Goal: Check status: Check status

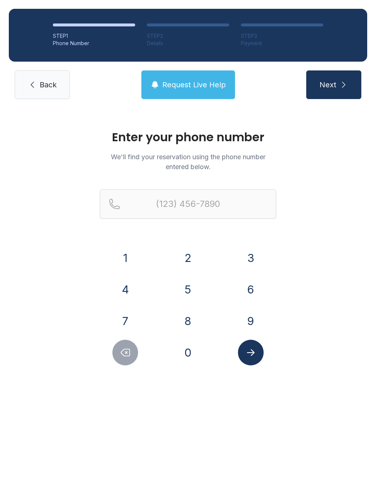
click at [248, 292] on button "6" at bounding box center [251, 290] width 26 height 26
click at [122, 259] on button "1" at bounding box center [125, 258] width 26 height 26
click at [190, 293] on button "5" at bounding box center [188, 290] width 26 height 26
click at [246, 283] on button "6" at bounding box center [251, 290] width 26 height 26
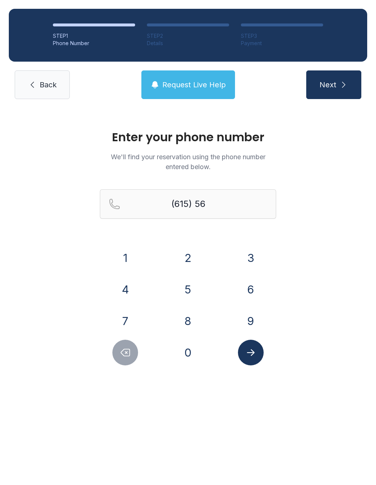
click at [131, 259] on button "1" at bounding box center [125, 258] width 26 height 26
click at [130, 292] on button "4" at bounding box center [125, 290] width 26 height 26
click at [185, 293] on button "5" at bounding box center [188, 290] width 26 height 26
click at [188, 357] on button "0" at bounding box center [188, 353] width 26 height 26
click at [249, 292] on button "6" at bounding box center [251, 290] width 26 height 26
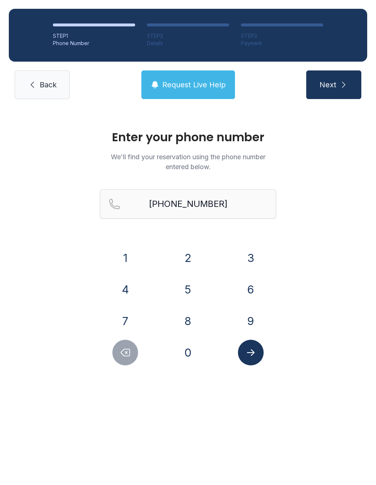
click at [253, 365] on button "Submit lookup form" at bounding box center [251, 353] width 26 height 26
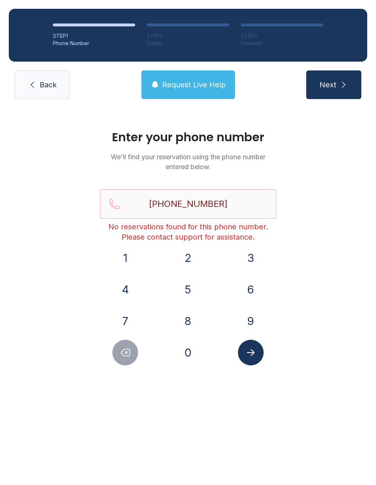
click at [249, 358] on icon "Submit lookup form" at bounding box center [250, 352] width 11 height 11
click at [129, 362] on button "Delete number" at bounding box center [125, 353] width 26 height 26
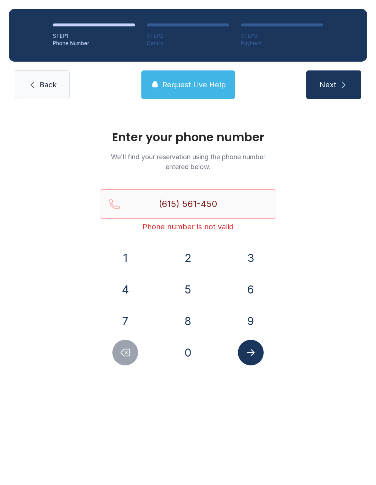
click at [252, 285] on button "6" at bounding box center [251, 290] width 26 height 26
click at [253, 350] on icon "Submit lookup form" at bounding box center [250, 352] width 11 height 11
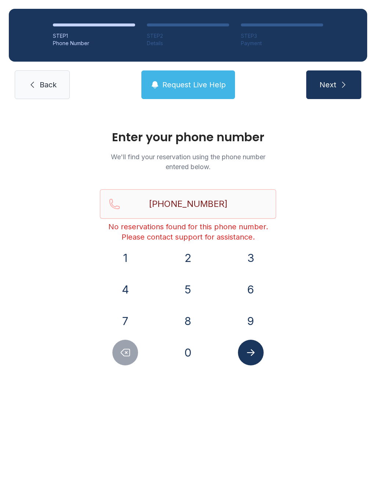
click at [126, 355] on icon "Delete number" at bounding box center [125, 352] width 11 height 11
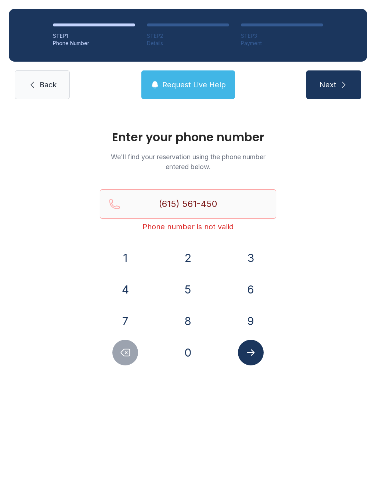
click at [126, 355] on icon "Delete number" at bounding box center [125, 352] width 11 height 11
click at [124, 357] on icon "Delete number" at bounding box center [125, 352] width 11 height 11
click at [125, 349] on icon "Delete number" at bounding box center [125, 352] width 9 height 7
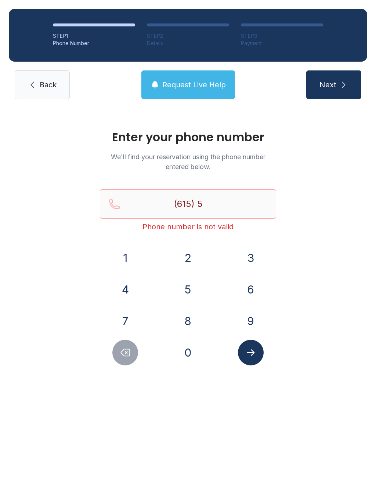
click at [121, 348] on icon "Delete number" at bounding box center [125, 352] width 11 height 11
click at [125, 342] on button "Delete number" at bounding box center [125, 353] width 26 height 26
type input "(6"
click at [125, 342] on button "Delete number" at bounding box center [125, 353] width 26 height 26
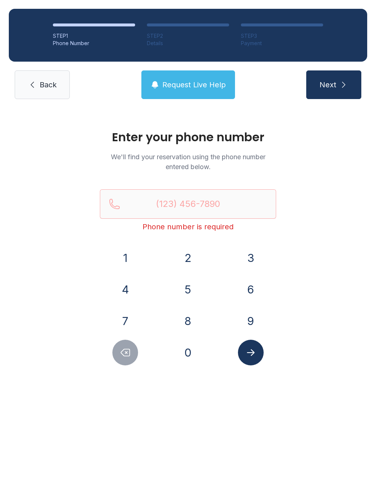
click at [118, 349] on button "Delete number" at bounding box center [125, 353] width 26 height 26
click at [252, 277] on button "6" at bounding box center [251, 290] width 26 height 26
click at [125, 257] on button "1" at bounding box center [125, 258] width 26 height 26
click at [194, 285] on button "5" at bounding box center [188, 290] width 26 height 26
click at [196, 286] on button "5" at bounding box center [188, 290] width 26 height 26
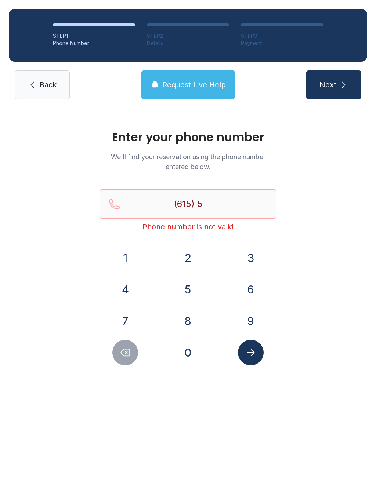
click at [255, 281] on button "6" at bounding box center [251, 290] width 26 height 26
click at [132, 250] on button "1" at bounding box center [125, 258] width 26 height 26
click at [134, 293] on button "4" at bounding box center [125, 290] width 26 height 26
click at [188, 284] on button "5" at bounding box center [188, 290] width 26 height 26
click at [190, 358] on button "0" at bounding box center [188, 353] width 26 height 26
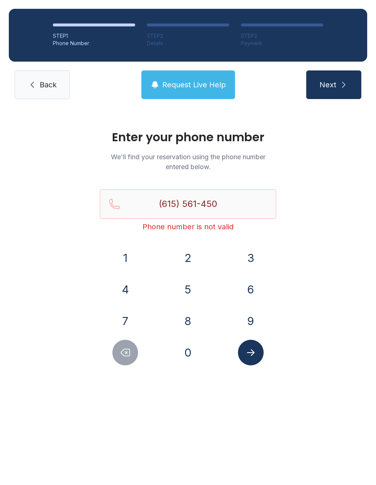
click at [249, 286] on button "6" at bounding box center [251, 290] width 26 height 26
type input "[PHONE_NUMBER]"
click at [256, 369] on div "Enter your phone number We'll find your reservation using the phone number ente…" at bounding box center [188, 251] width 376 height 287
click at [250, 357] on icon "Submit lookup form" at bounding box center [250, 352] width 11 height 11
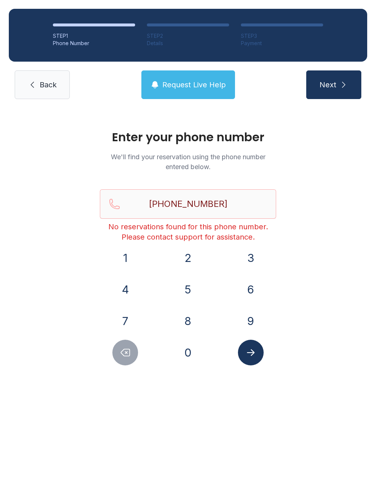
click at [42, 98] on link "Back" at bounding box center [42, 84] width 55 height 29
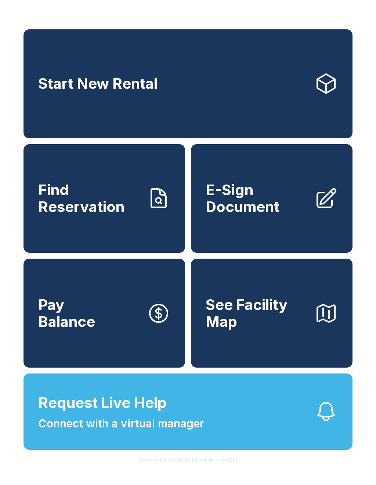
click at [120, 235] on link "Find Reservation" at bounding box center [103, 198] width 161 height 109
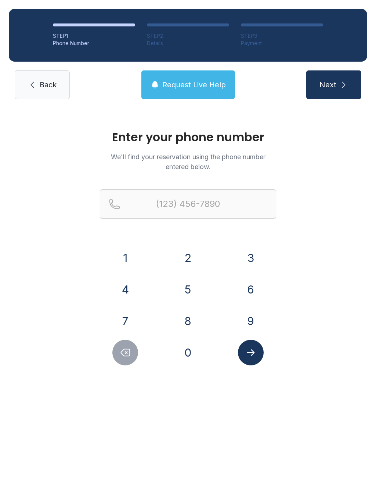
click at [250, 293] on button "6" at bounding box center [251, 290] width 26 height 26
click at [128, 255] on button "1" at bounding box center [125, 258] width 26 height 26
click at [181, 286] on button "5" at bounding box center [188, 290] width 26 height 26
click at [181, 285] on button "5" at bounding box center [188, 290] width 26 height 26
click at [242, 288] on button "6" at bounding box center [251, 290] width 26 height 26
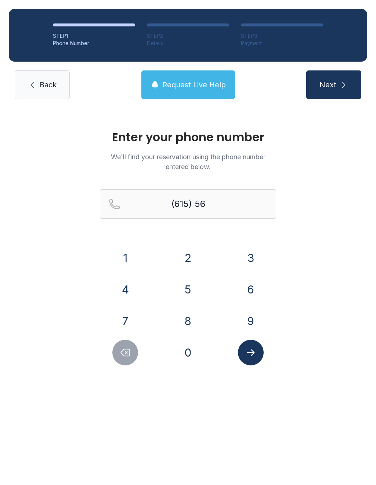
click at [123, 261] on button "1" at bounding box center [125, 258] width 26 height 26
click at [119, 297] on button "4" at bounding box center [125, 290] width 26 height 26
click at [172, 291] on div "5" at bounding box center [187, 290] width 51 height 26
click at [182, 292] on button "5" at bounding box center [188, 290] width 26 height 26
click at [193, 346] on button "0" at bounding box center [188, 353] width 26 height 26
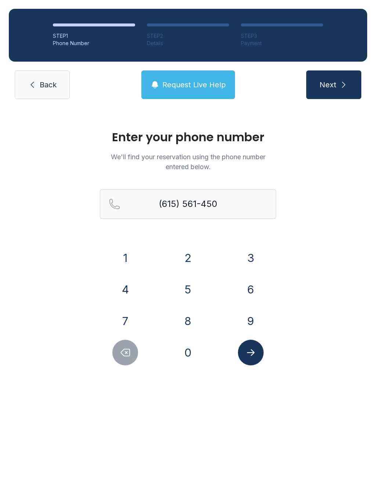
click at [257, 289] on button "6" at bounding box center [251, 290] width 26 height 26
type input "[PHONE_NUMBER]"
click at [246, 355] on icon "Submit lookup form" at bounding box center [250, 352] width 11 height 11
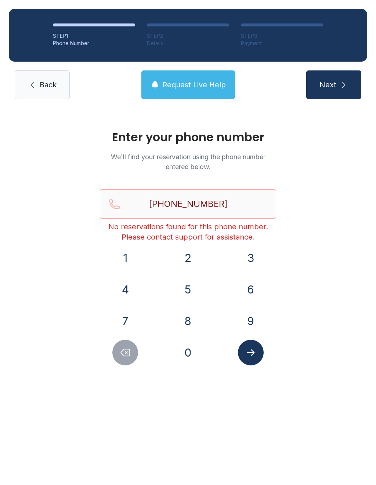
click at [38, 89] on link "Back" at bounding box center [42, 84] width 55 height 29
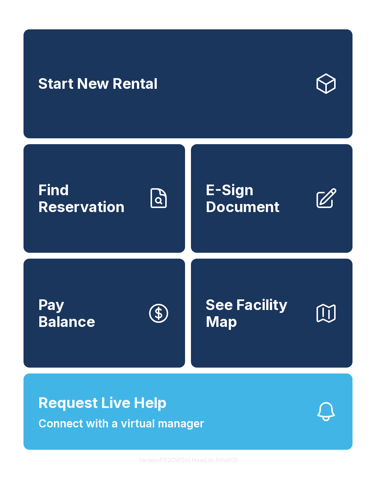
click at [211, 435] on button "Request Live Help Connect with a virtual manager" at bounding box center [187, 411] width 329 height 76
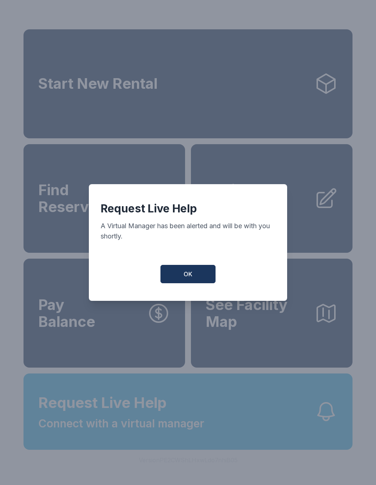
click at [200, 268] on button "OK" at bounding box center [187, 274] width 55 height 18
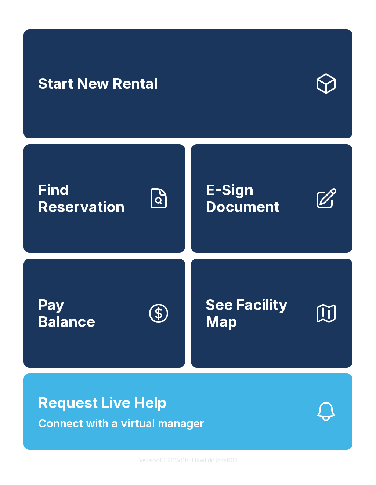
click at [189, 450] on button "Request Live Help Connect with a virtual manager" at bounding box center [187, 411] width 329 height 76
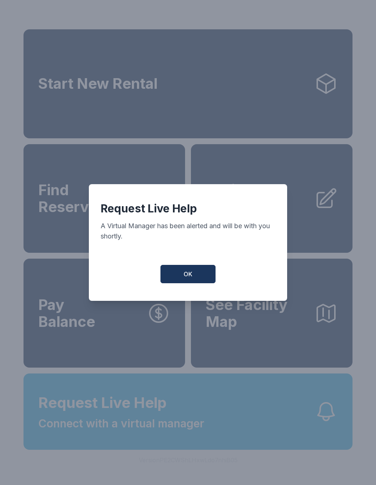
click at [170, 293] on div "Request Live Help A Virtual Manager has been alerted and will be with you short…" at bounding box center [188, 242] width 198 height 117
click at [194, 276] on button "OK" at bounding box center [187, 274] width 55 height 18
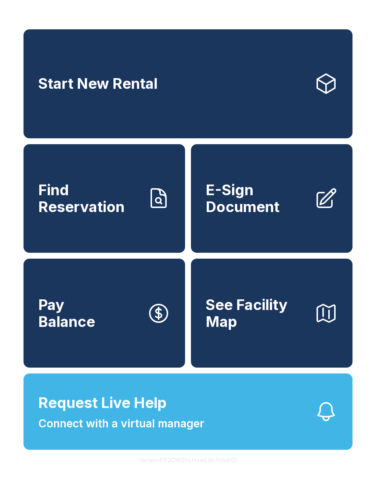
click at [145, 212] on link "Find Reservation" at bounding box center [103, 198] width 161 height 109
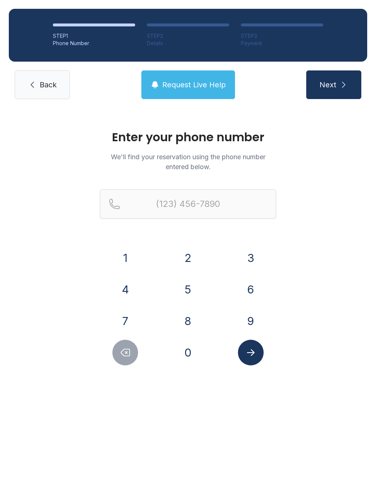
click at [246, 293] on button "6" at bounding box center [251, 290] width 26 height 26
click at [118, 250] on button "1" at bounding box center [125, 258] width 26 height 26
click at [179, 282] on button "5" at bounding box center [188, 290] width 26 height 26
click at [252, 292] on button "6" at bounding box center [251, 290] width 26 height 26
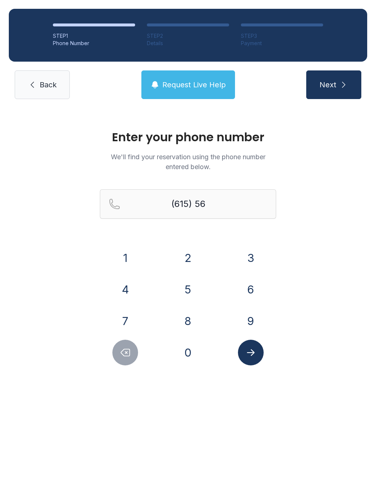
click at [136, 248] on div "1" at bounding box center [125, 258] width 51 height 26
click at [126, 279] on button "4" at bounding box center [125, 290] width 26 height 26
click at [183, 286] on button "5" at bounding box center [188, 290] width 26 height 26
click at [189, 343] on button "0" at bounding box center [188, 353] width 26 height 26
click at [245, 287] on button "6" at bounding box center [251, 290] width 26 height 26
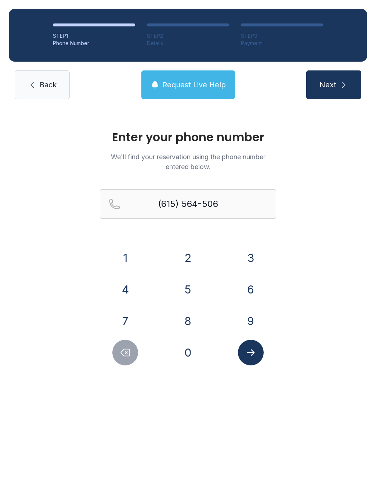
click at [129, 343] on button "Delete number" at bounding box center [125, 353] width 26 height 26
click at [127, 354] on icon "Delete number" at bounding box center [125, 352] width 11 height 11
click at [121, 356] on icon "Delete number" at bounding box center [125, 352] width 11 height 11
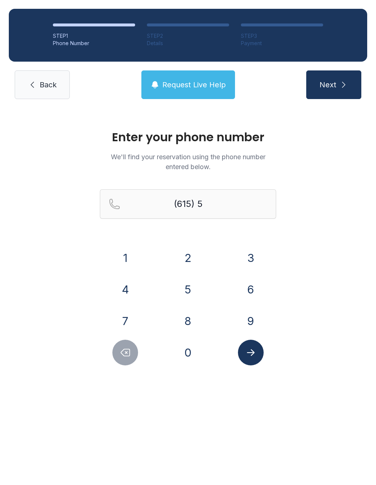
click at [238, 289] on button "6" at bounding box center [251, 290] width 26 height 26
click at [131, 251] on button "1" at bounding box center [125, 258] width 26 height 26
click at [123, 286] on button "4" at bounding box center [125, 290] width 26 height 26
click at [192, 290] on button "5" at bounding box center [188, 290] width 26 height 26
click at [191, 343] on button "0" at bounding box center [188, 353] width 26 height 26
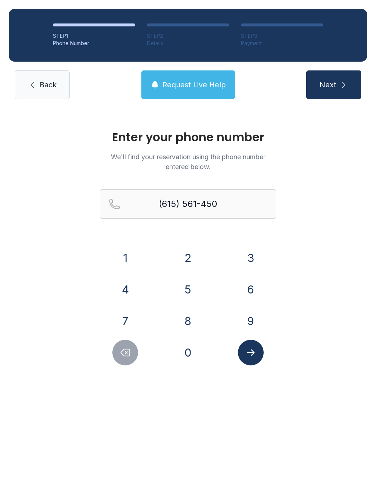
click at [241, 289] on button "6" at bounding box center [251, 290] width 26 height 26
type input "[PHONE_NUMBER]"
click at [253, 343] on button "Submit lookup form" at bounding box center [251, 353] width 26 height 26
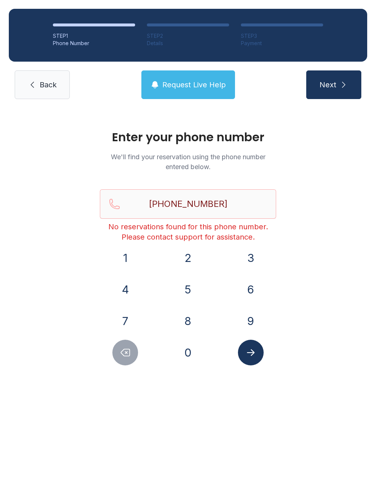
click at [206, 87] on span "Request Live Help" at bounding box center [193, 85] width 63 height 10
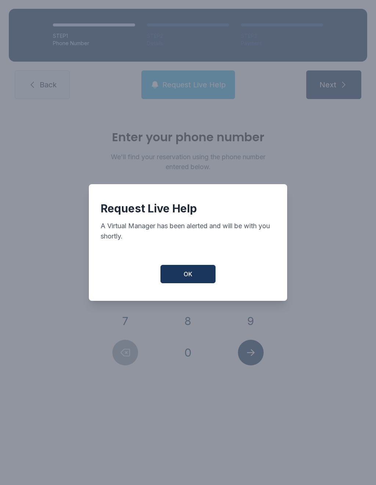
click at [191, 262] on div "Request Live Help A Virtual Manager has been alerted and will be with you short…" at bounding box center [188, 242] width 198 height 117
click at [185, 269] on button "OK" at bounding box center [187, 274] width 55 height 18
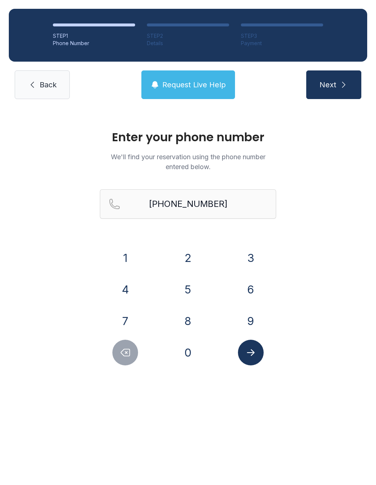
click at [184, 269] on button "OK" at bounding box center [188, 273] width 52 height 18
click at [43, 92] on link "Back" at bounding box center [42, 84] width 55 height 29
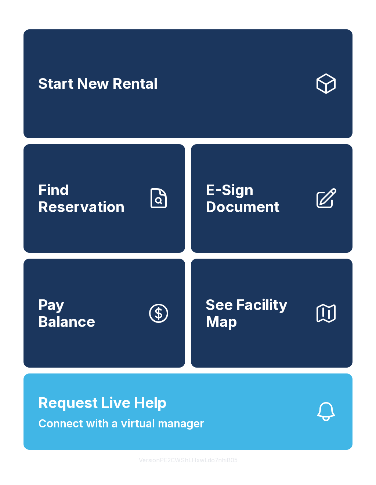
click at [242, 450] on button "Request Live Help Connect with a virtual manager" at bounding box center [187, 411] width 329 height 76
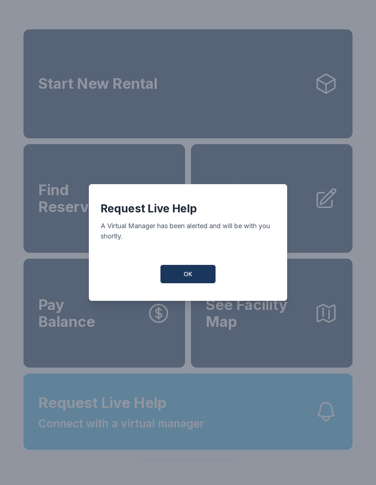
click at [172, 261] on div "Request Live Help A Virtual Manager has been alerted and will be with you short…" at bounding box center [188, 242] width 198 height 117
click at [189, 276] on span "OK" at bounding box center [187, 274] width 9 height 9
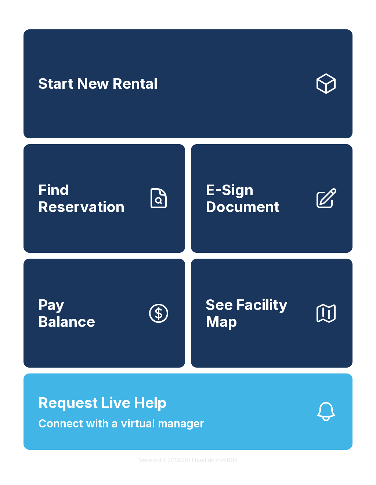
click at [93, 432] on span "Connect with a virtual manager" at bounding box center [121, 423] width 166 height 17
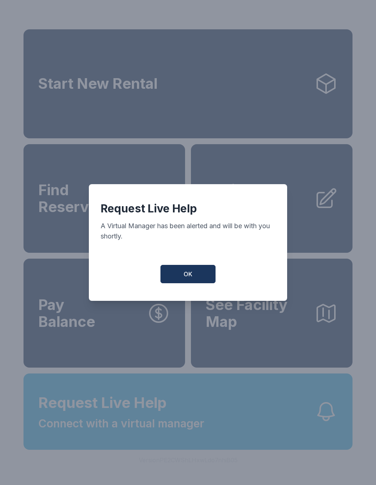
click at [186, 271] on button "OK" at bounding box center [187, 274] width 55 height 18
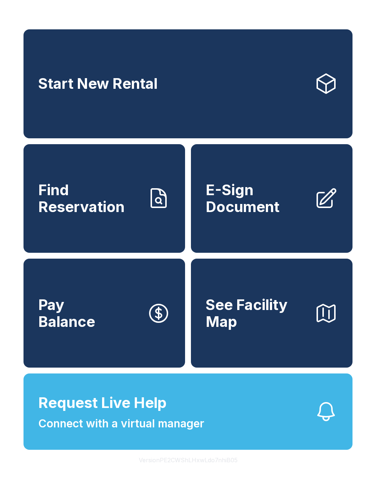
click at [139, 414] on span "Request Live Help" at bounding box center [102, 403] width 128 height 22
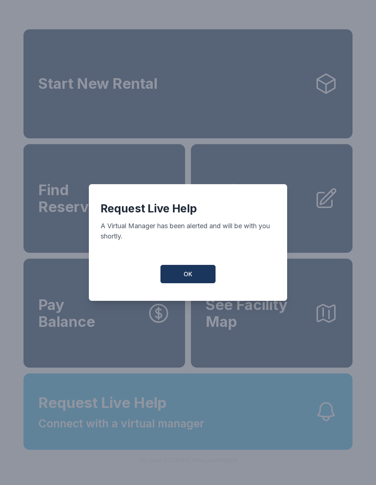
click at [193, 280] on button "OK" at bounding box center [187, 274] width 55 height 18
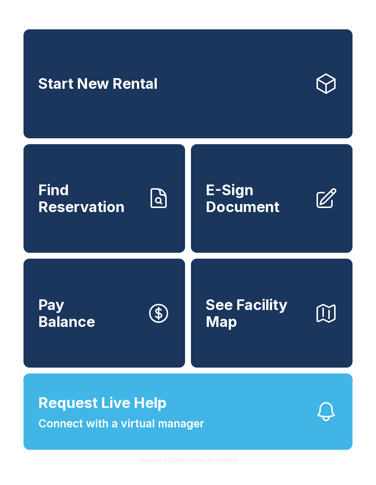
click at [114, 204] on span "Find Reservation" at bounding box center [89, 198] width 103 height 33
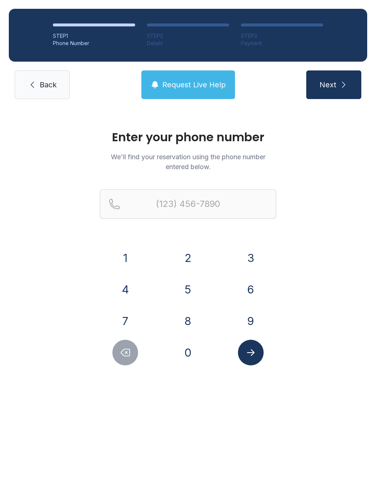
click at [247, 290] on button "6" at bounding box center [251, 290] width 26 height 26
click at [135, 266] on button "1" at bounding box center [125, 258] width 26 height 26
click at [177, 290] on button "5" at bounding box center [188, 290] width 26 height 26
click at [180, 289] on button "5" at bounding box center [188, 290] width 26 height 26
click at [231, 289] on div "6" at bounding box center [250, 290] width 51 height 26
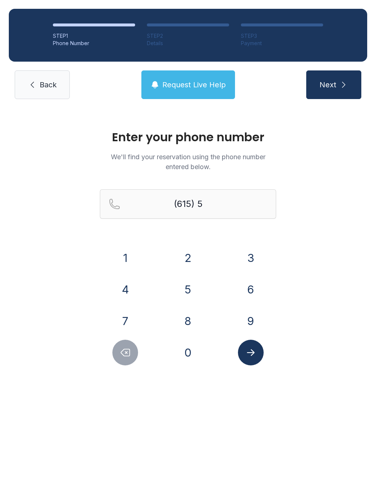
click at [238, 277] on div "6" at bounding box center [250, 290] width 51 height 26
click at [251, 295] on button "6" at bounding box center [251, 290] width 26 height 26
click at [126, 251] on button "1" at bounding box center [125, 258] width 26 height 26
click at [129, 286] on button "4" at bounding box center [125, 290] width 26 height 26
click at [185, 292] on button "5" at bounding box center [188, 290] width 26 height 26
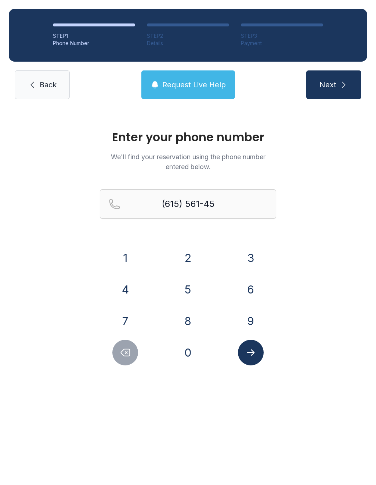
click at [190, 349] on button "0" at bounding box center [188, 353] width 26 height 26
click at [245, 285] on button "6" at bounding box center [251, 290] width 26 height 26
type input "[PHONE_NUMBER]"
click at [248, 344] on button "Submit lookup form" at bounding box center [251, 353] width 26 height 26
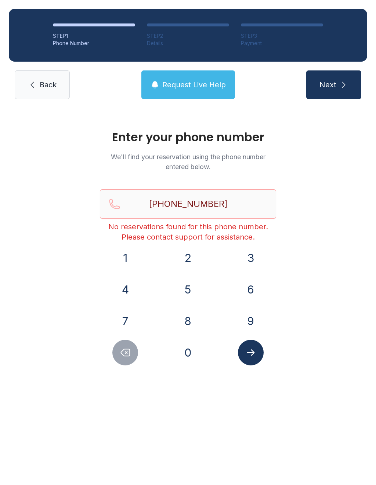
click at [37, 85] on link "Back" at bounding box center [42, 84] width 55 height 29
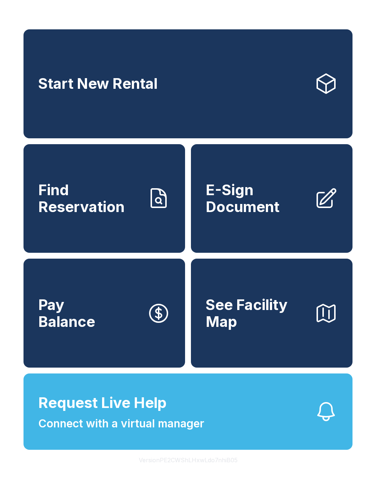
click at [270, 351] on button "See Facility Map" at bounding box center [271, 313] width 161 height 109
click at [326, 207] on icon at bounding box center [326, 198] width 18 height 18
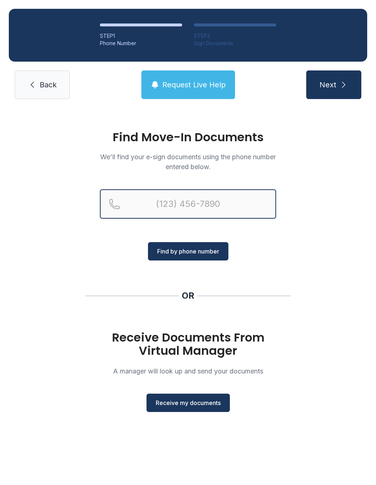
click at [221, 203] on input "Reservation phone number" at bounding box center [188, 203] width 176 height 29
type input "[PHONE_NUMBER]"
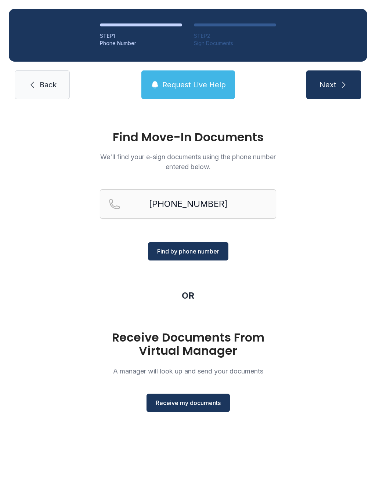
click at [203, 255] on span "Find by phone number" at bounding box center [188, 251] width 62 height 9
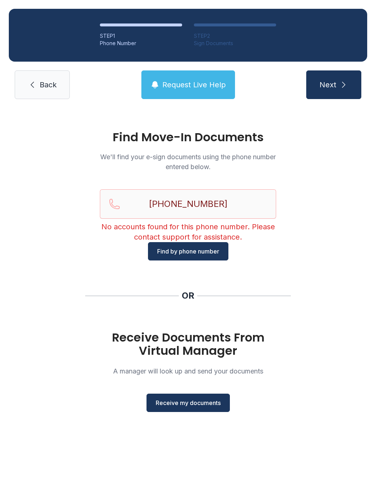
click at [212, 409] on button "Receive my documents" at bounding box center [187, 403] width 83 height 18
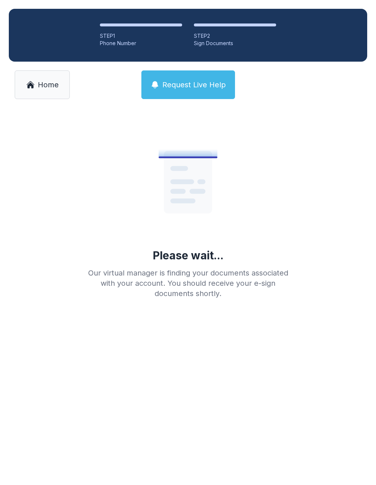
click at [51, 98] on link "Home" at bounding box center [42, 84] width 55 height 29
